Goal: Find specific page/section: Find specific page/section

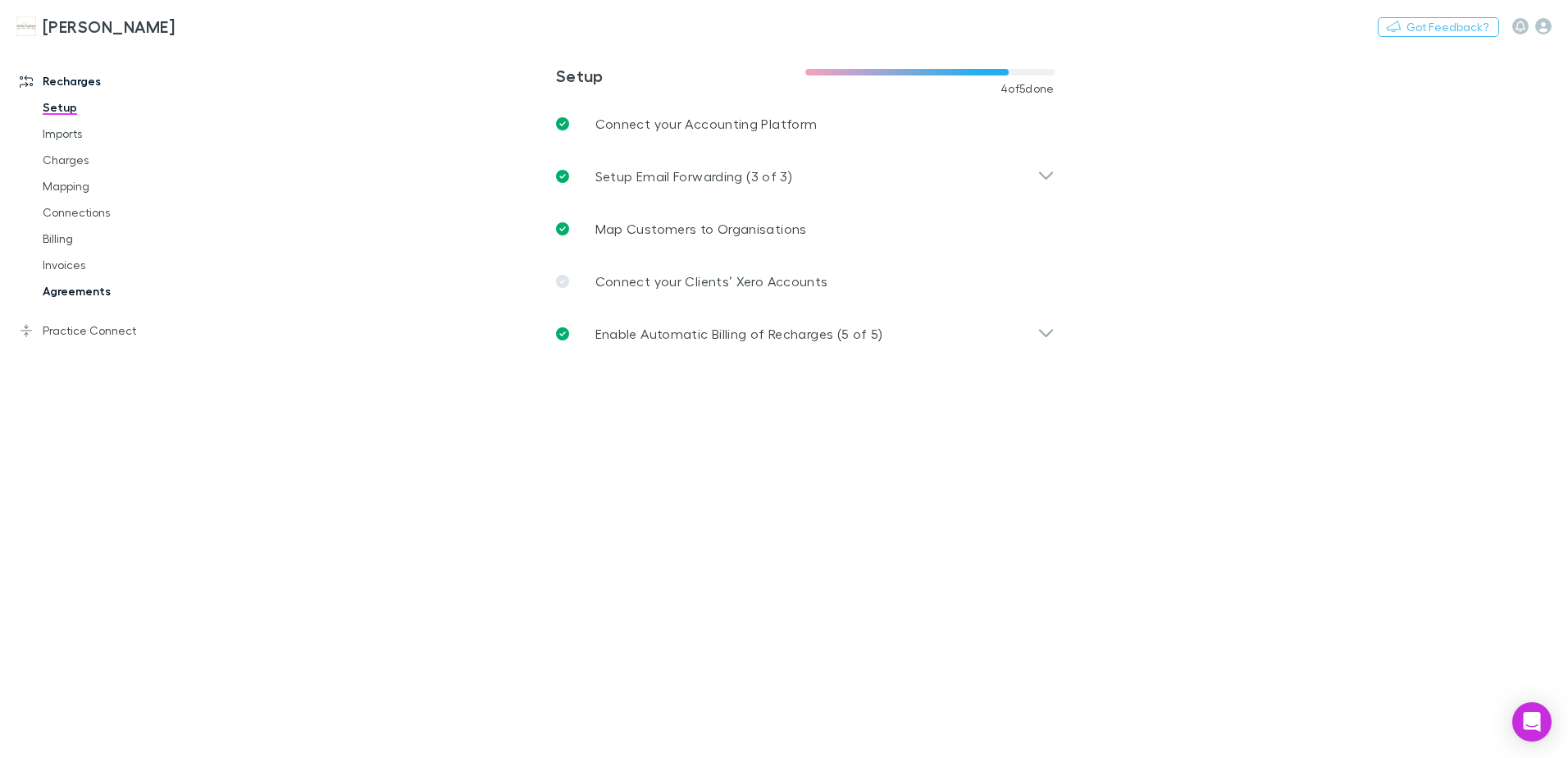
click at [65, 293] on link "Agreements" at bounding box center [124, 291] width 195 height 26
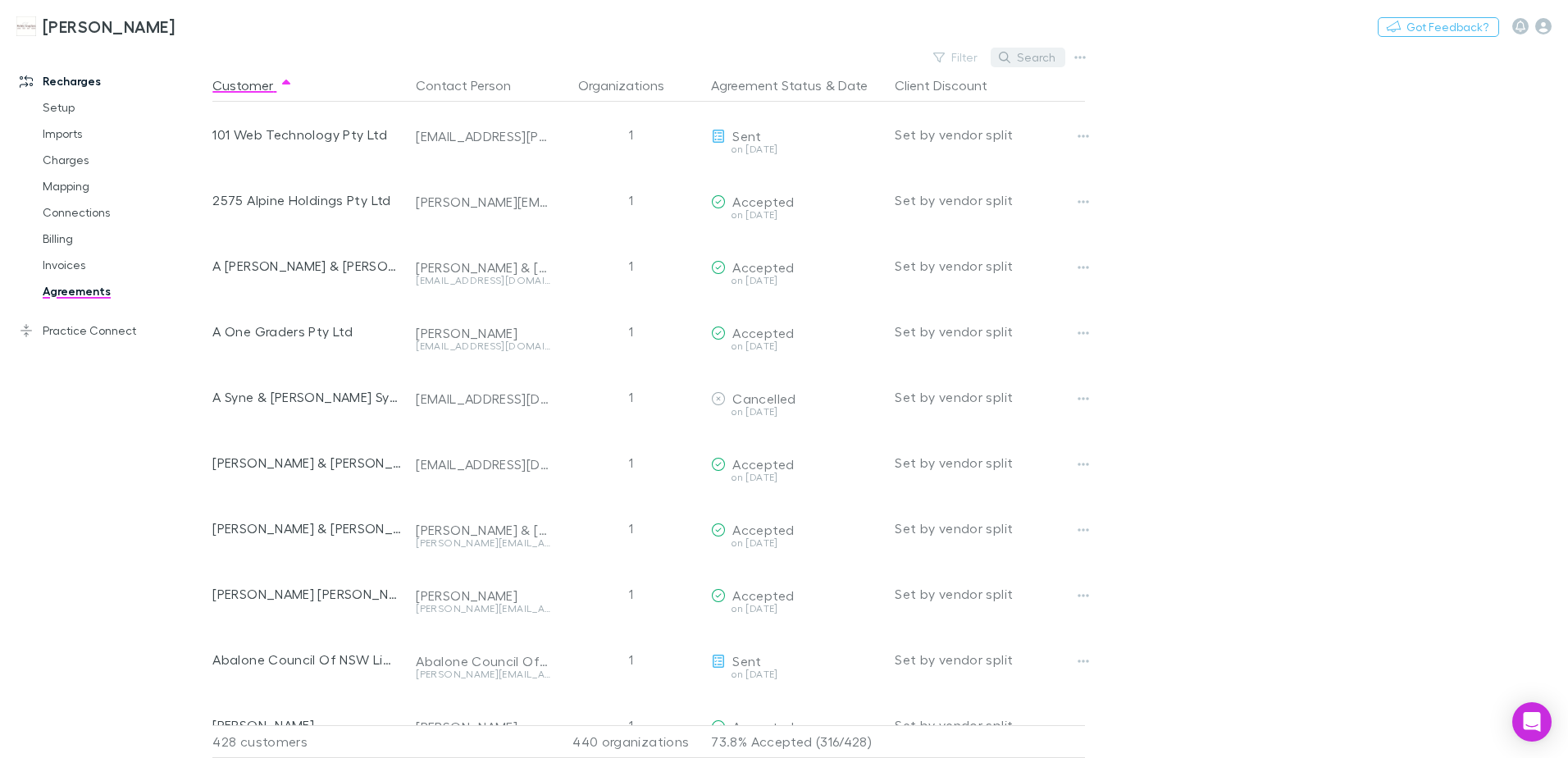
click at [1019, 59] on button "Search" at bounding box center [1028, 58] width 75 height 20
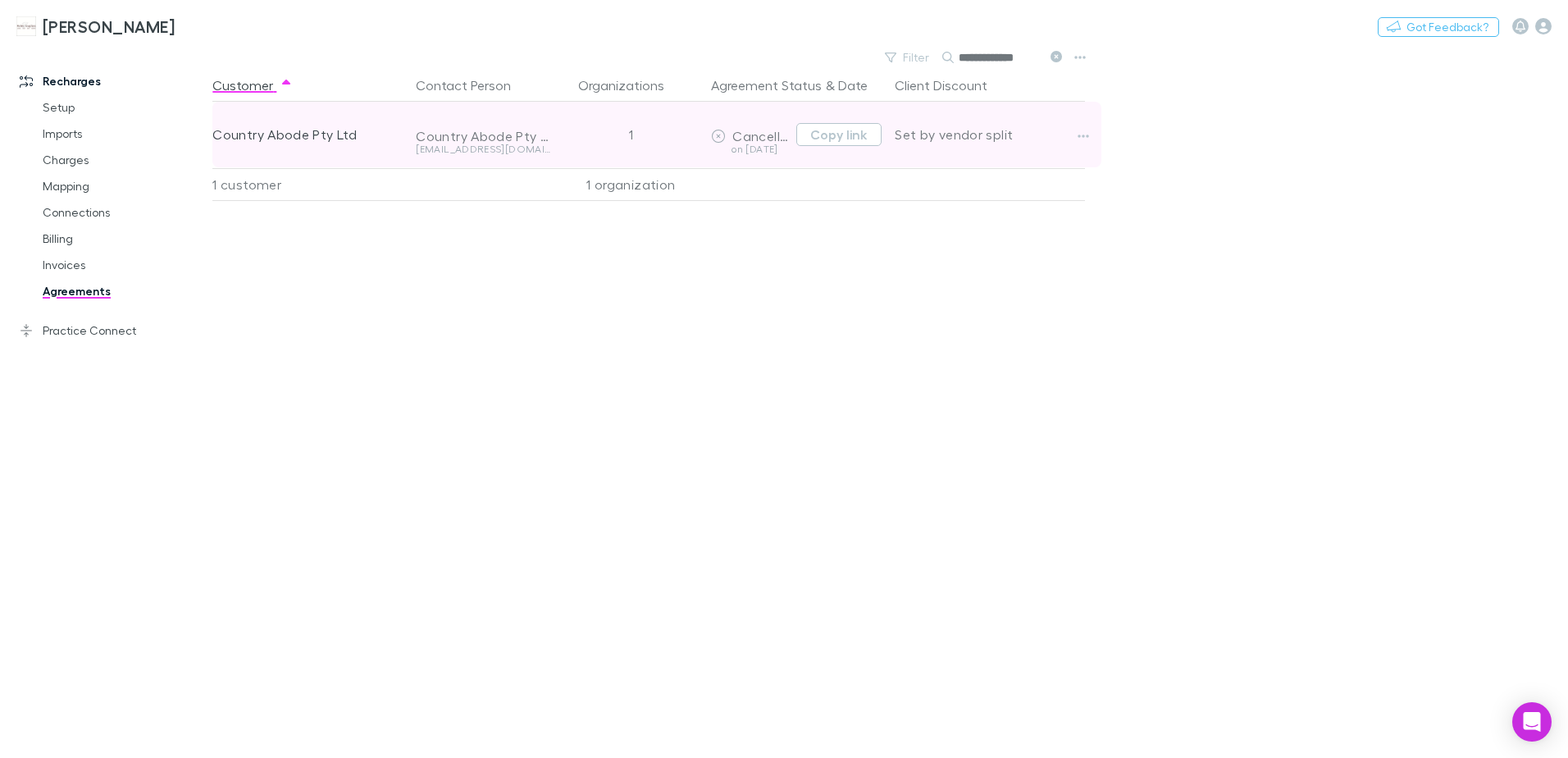
type input "**********"
click at [767, 144] on div "on [DATE]" at bounding box center [750, 148] width 78 height 10
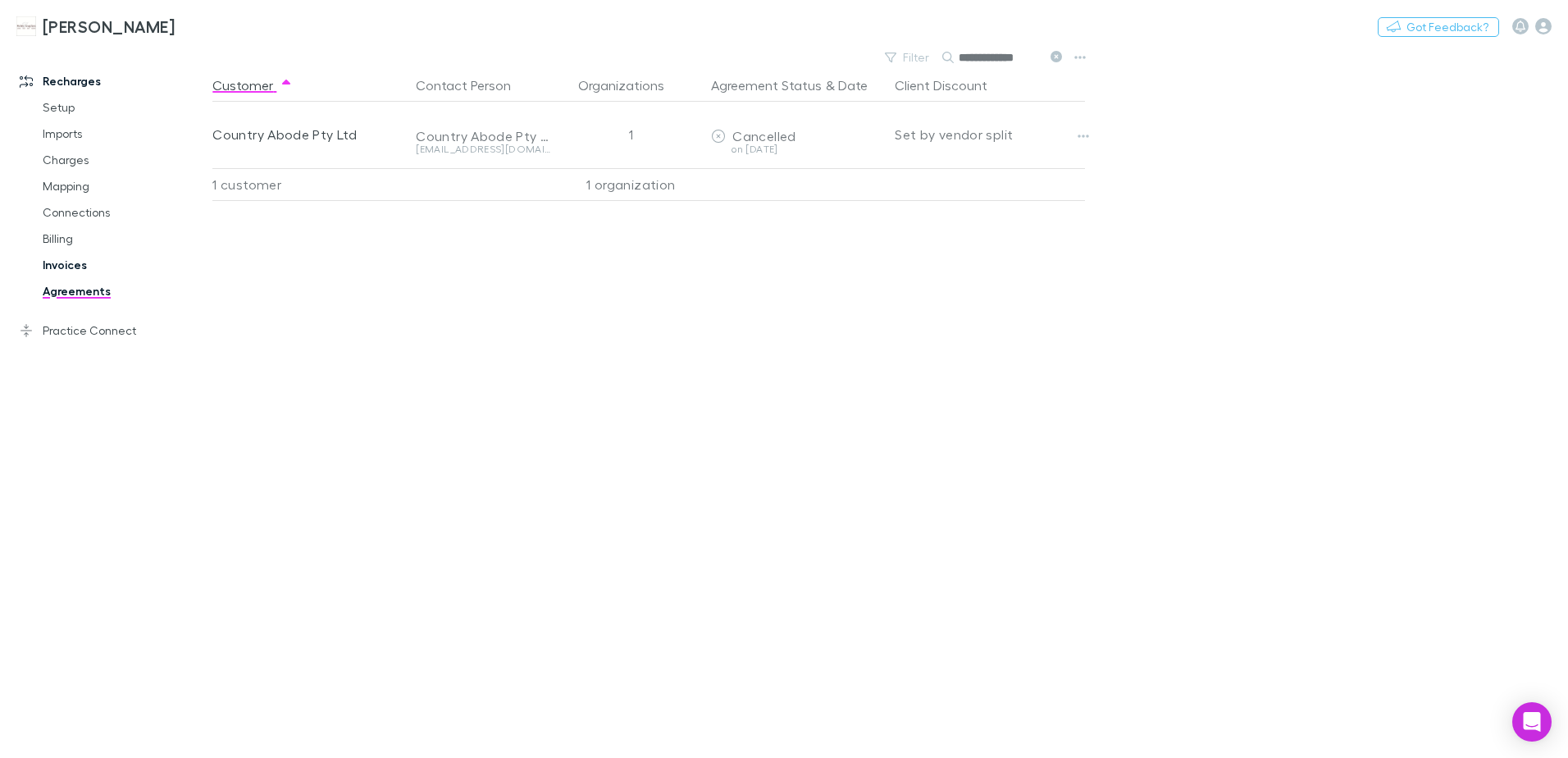
click at [60, 264] on link "Invoices" at bounding box center [124, 265] width 195 height 26
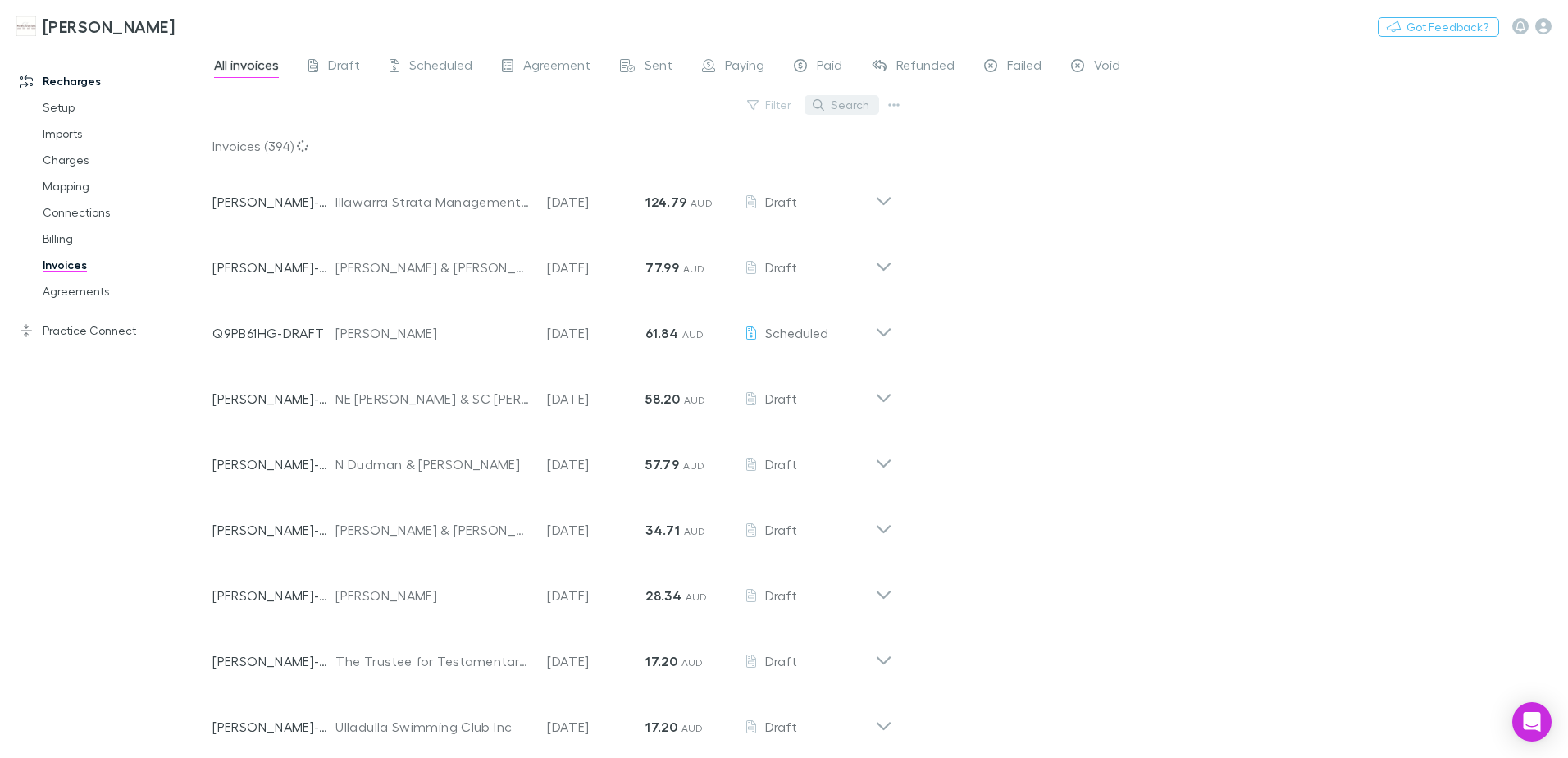
click at [839, 104] on button "Search" at bounding box center [842, 105] width 75 height 20
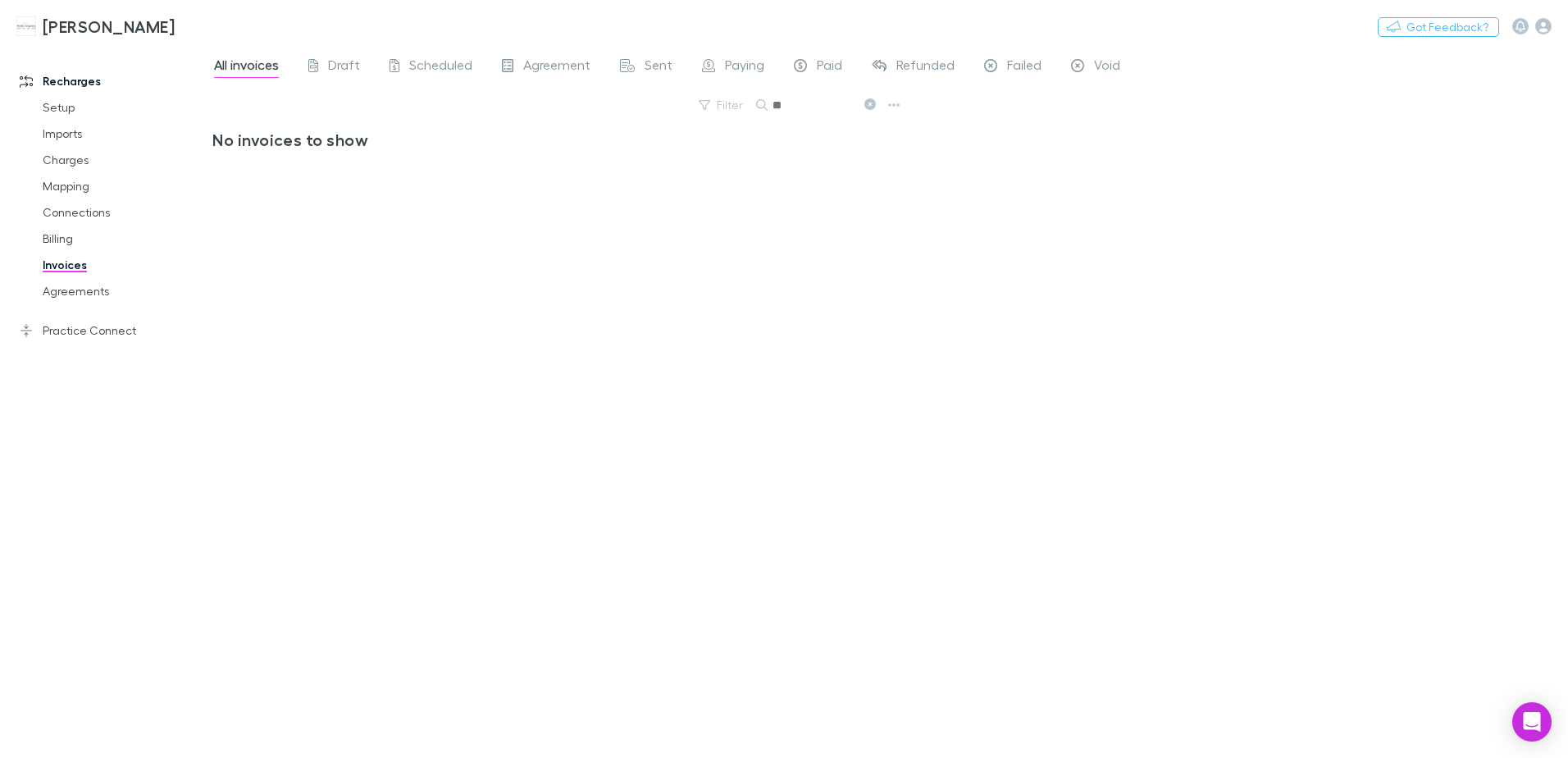
type input "*"
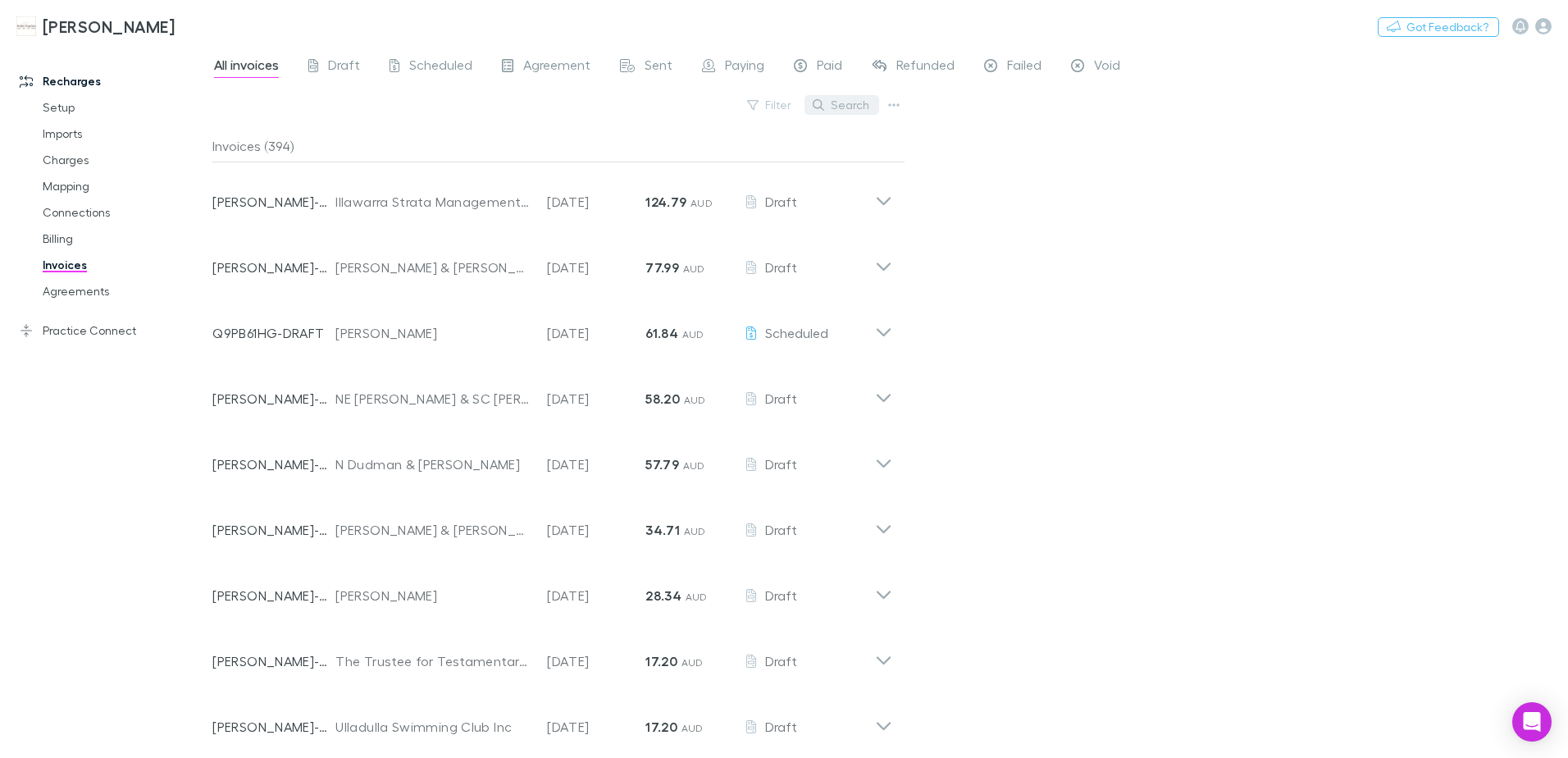
click at [844, 107] on button "Search" at bounding box center [842, 105] width 75 height 20
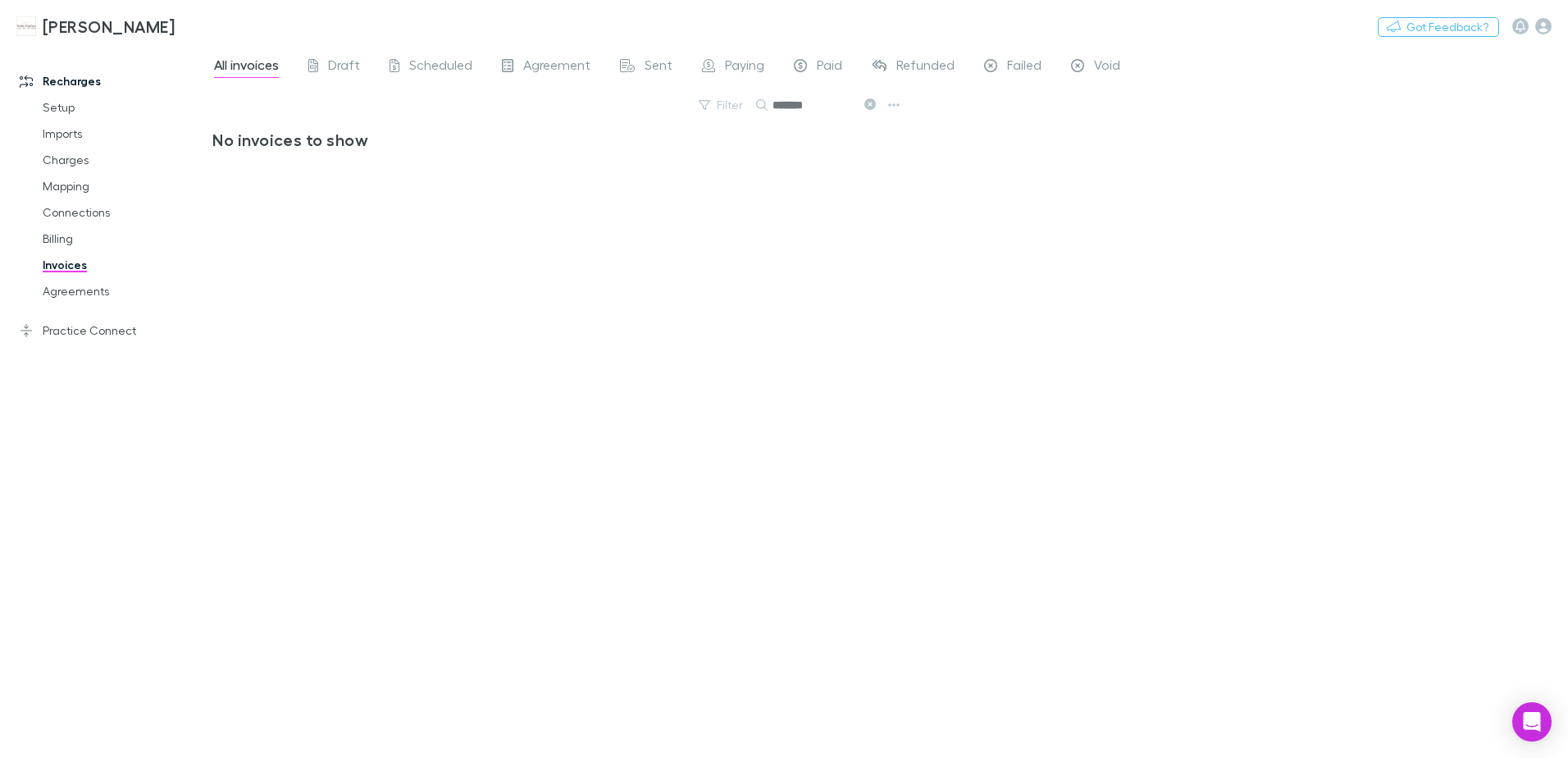
type input "******"
drag, startPoint x: 867, startPoint y: 107, endPoint x: 936, endPoint y: 17, distance: 113.4
click at [867, 107] on icon at bounding box center [869, 104] width 11 height 11
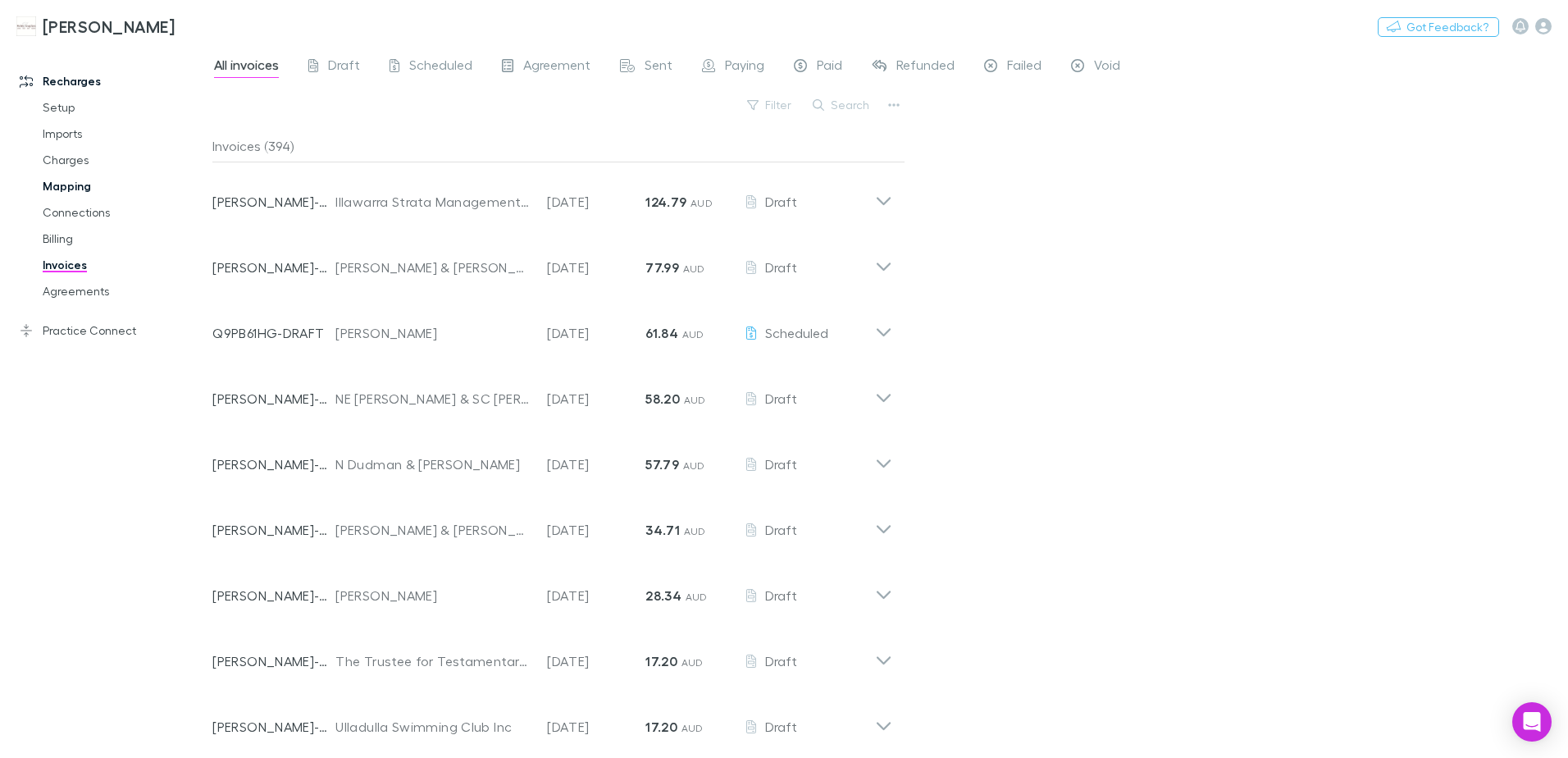
click at [61, 183] on link "Mapping" at bounding box center [124, 186] width 195 height 26
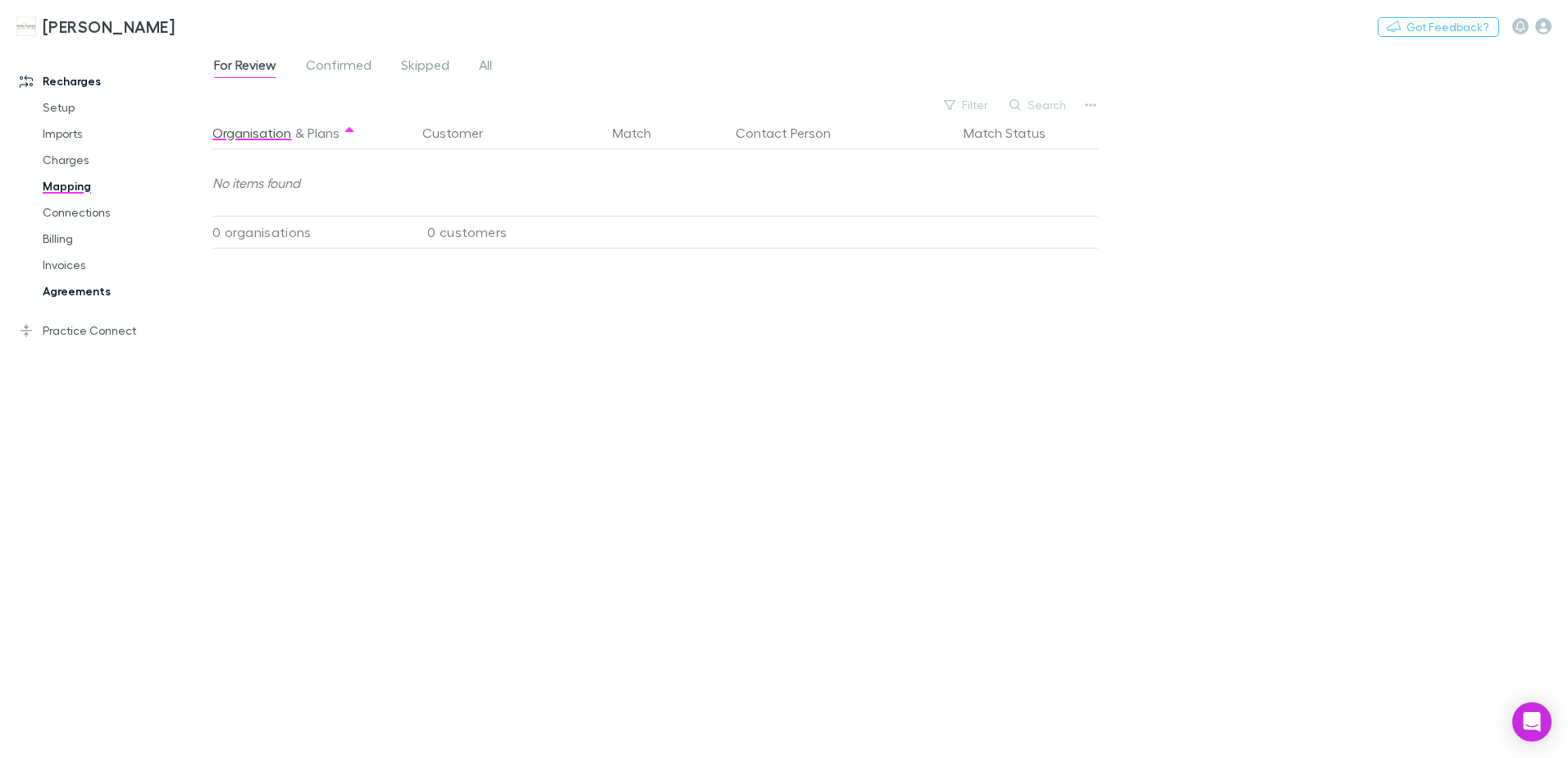
drag, startPoint x: 81, startPoint y: 288, endPoint x: 107, endPoint y: 278, distance: 27.9
click at [81, 288] on link "Agreements" at bounding box center [124, 291] width 195 height 26
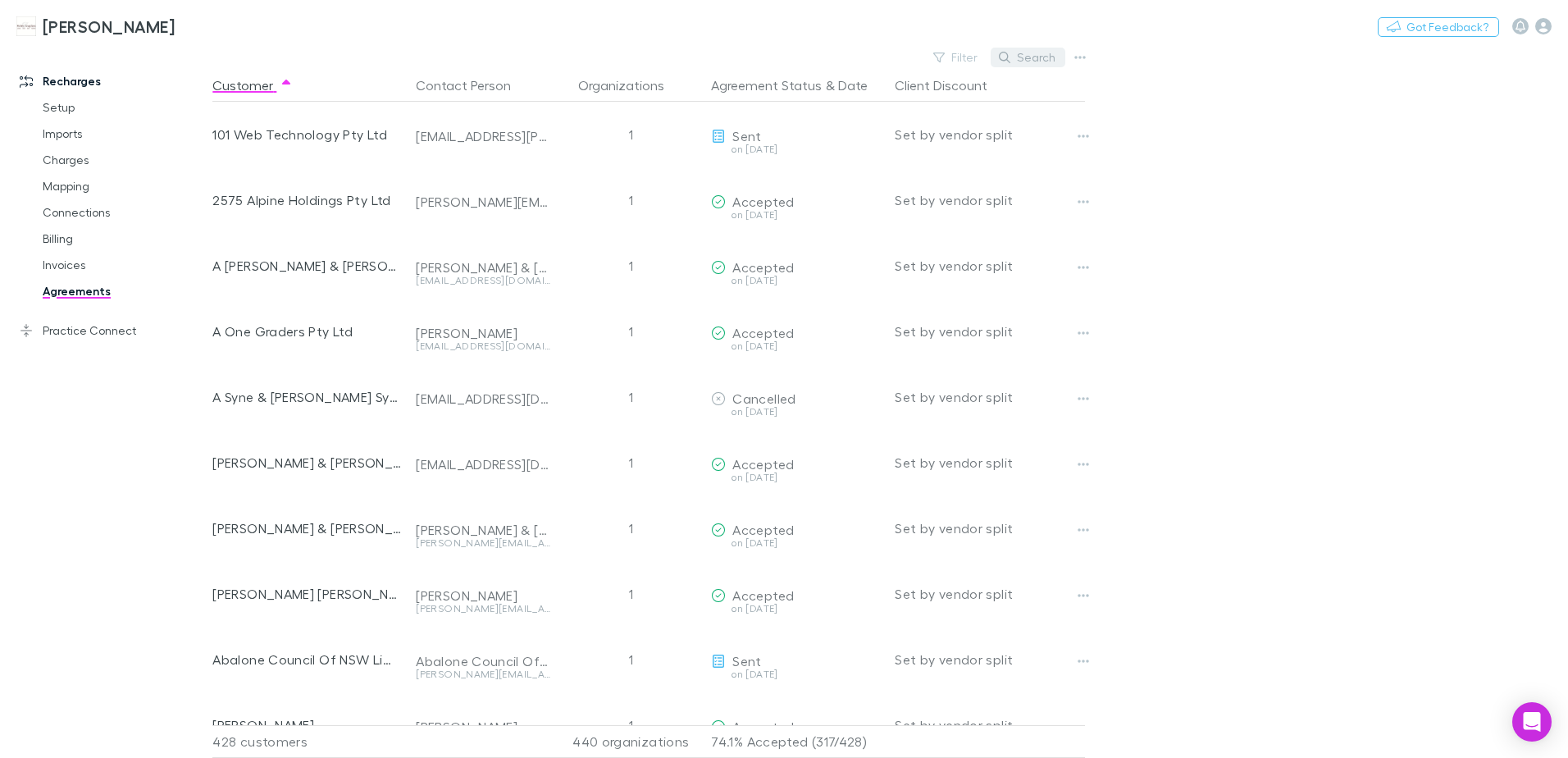
click at [1001, 62] on icon "button" at bounding box center [1004, 57] width 11 height 11
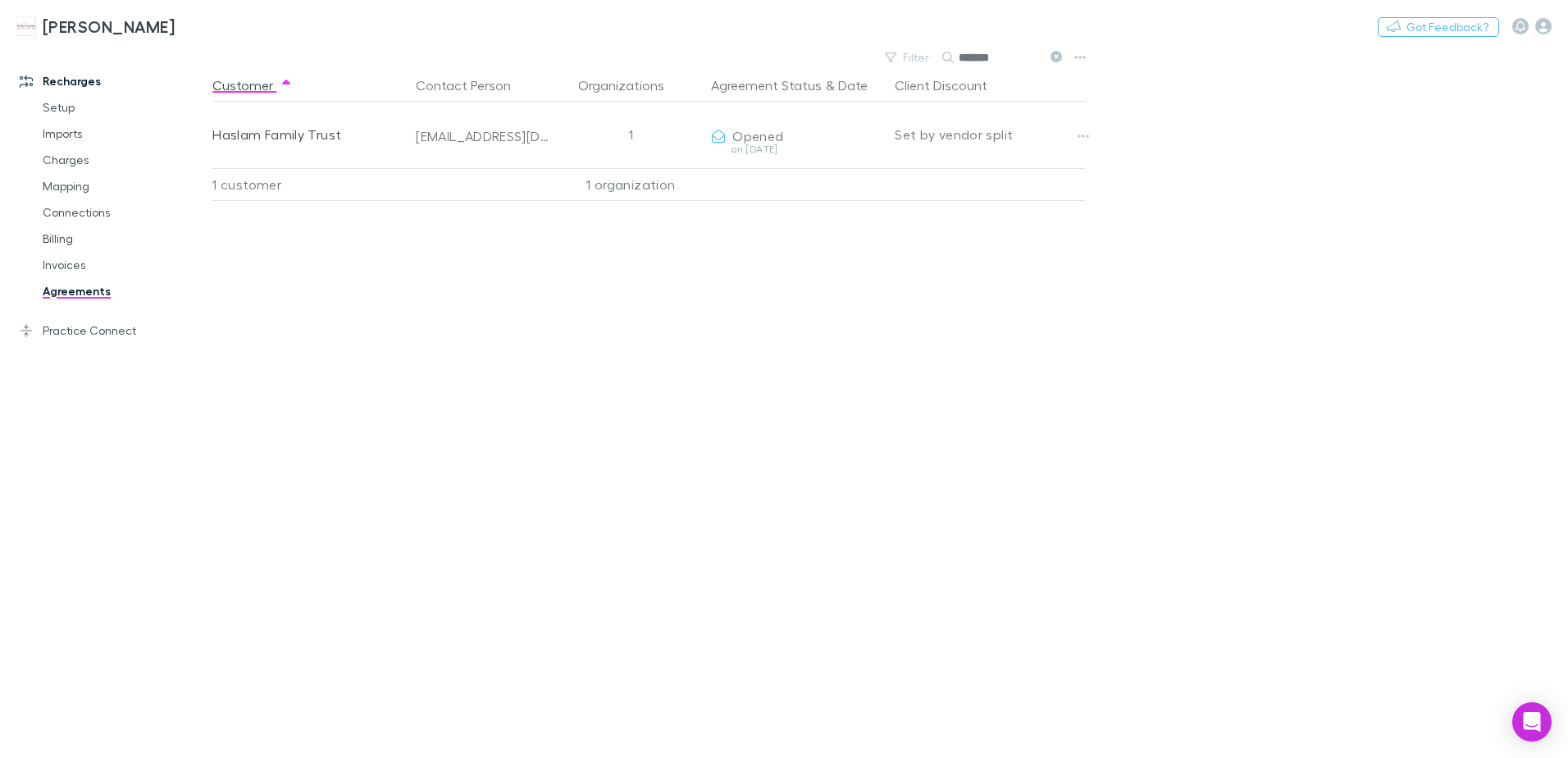
type input "******"
